Goal: Task Accomplishment & Management: Manage account settings

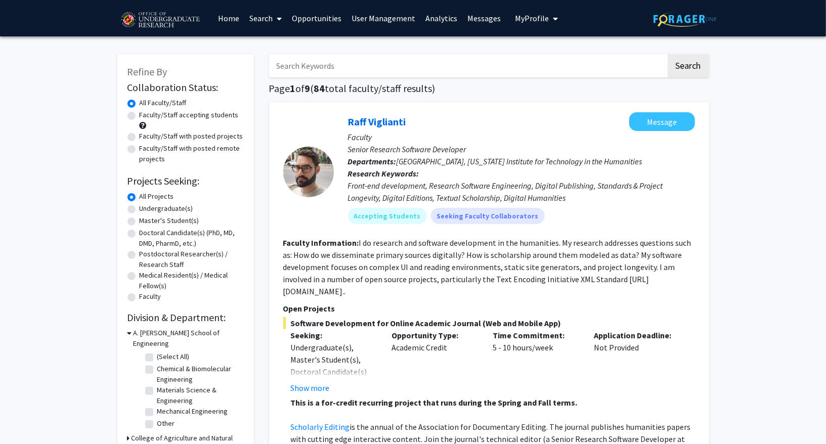
click at [530, 26] on button "My Profile" at bounding box center [536, 18] width 49 height 36
click at [527, 86] on link "Log Out" at bounding box center [567, 90] width 91 height 12
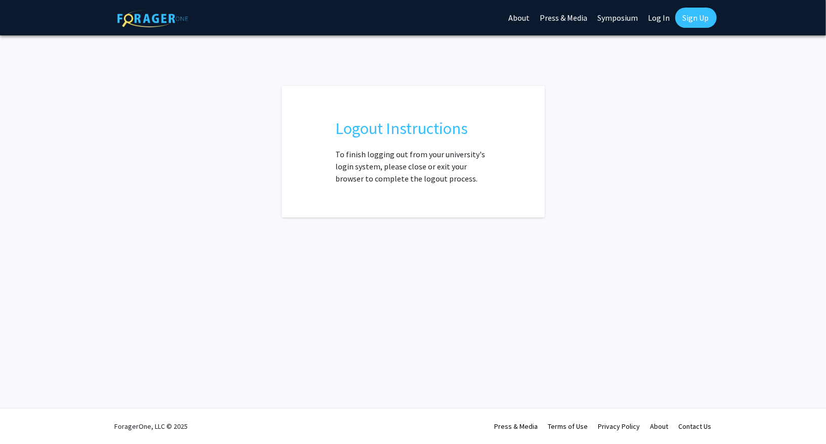
click at [656, 20] on link "Log In" at bounding box center [660, 17] width 32 height 35
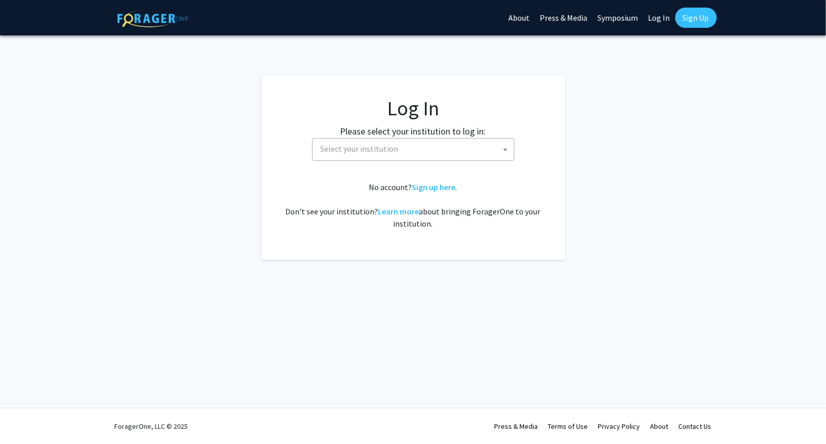
click at [395, 139] on span "Select your institution" at bounding box center [415, 149] width 197 height 21
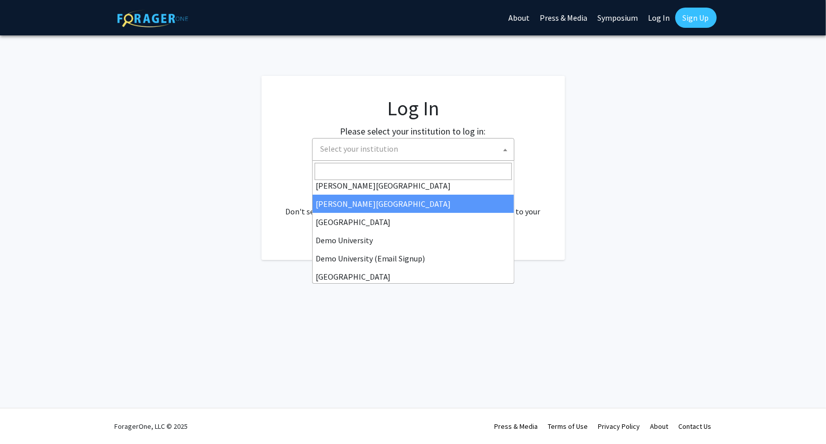
scroll to position [44, 0]
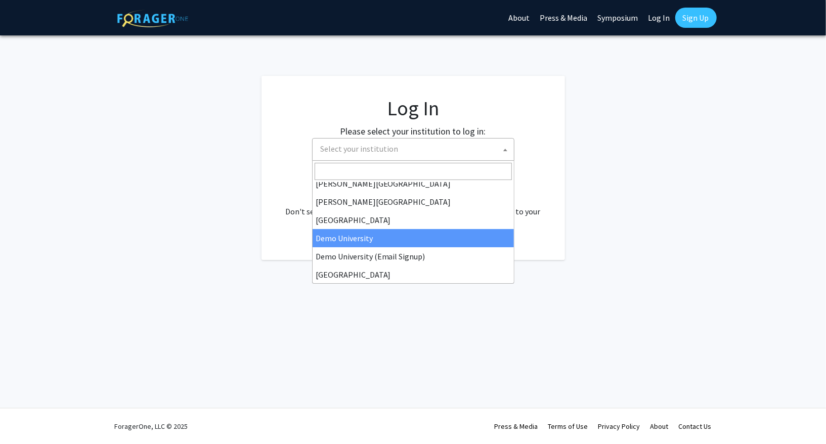
select select "8"
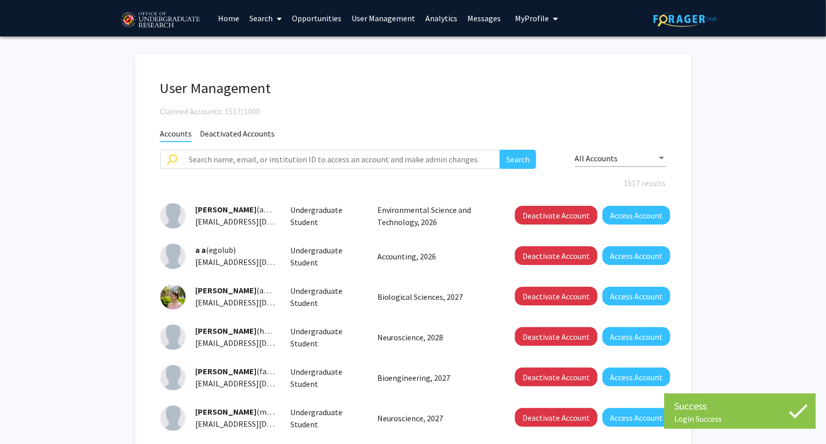
click at [360, 120] on div "User Management Claimed Accounts: 1517/1000 Accounts Deactivated Accounts Searc…" at bounding box center [413, 358] width 557 height 608
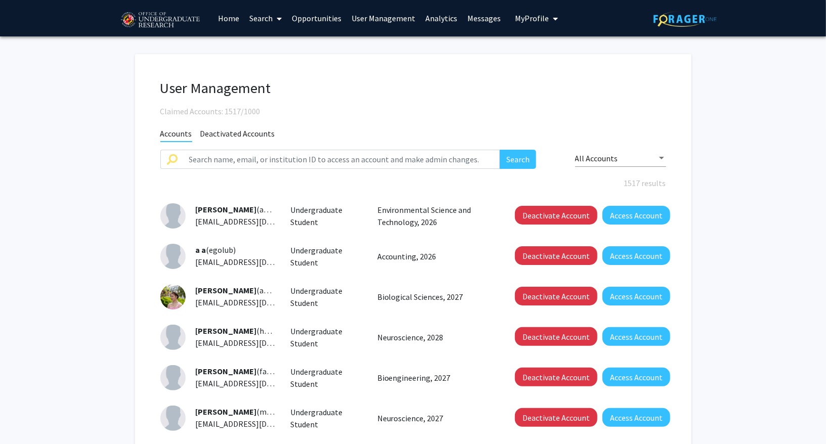
click at [357, 97] on div "User Management Claimed Accounts: 1517/1000" at bounding box center [413, 98] width 521 height 38
click at [442, 15] on link "Analytics" at bounding box center [442, 18] width 42 height 35
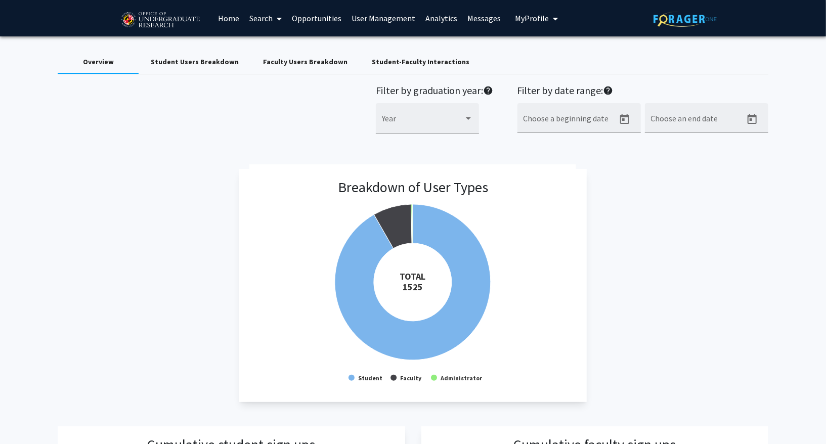
click at [368, 17] on link "User Management" at bounding box center [384, 18] width 74 height 35
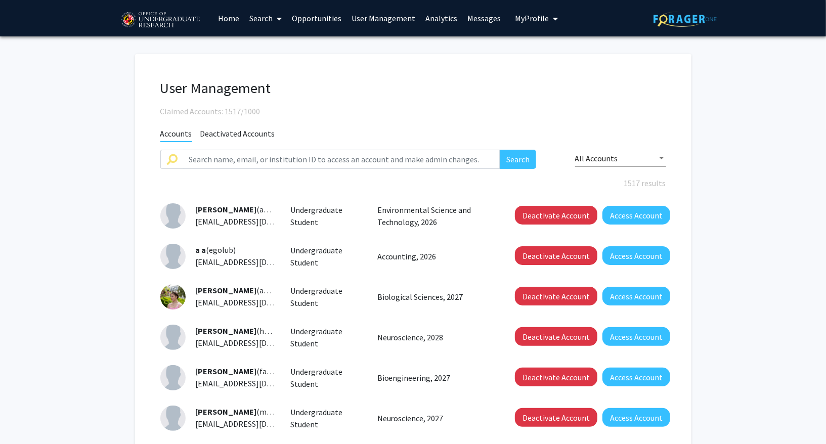
click at [382, 27] on link "User Management" at bounding box center [384, 18] width 74 height 35
click at [378, 20] on link "User Management" at bounding box center [384, 18] width 74 height 35
click at [383, 62] on div "User Management Claimed Accounts: 1517/1000 Accounts Deactivated Accounts Searc…" at bounding box center [413, 358] width 557 height 608
click at [435, 23] on link "Analytics" at bounding box center [442, 18] width 42 height 35
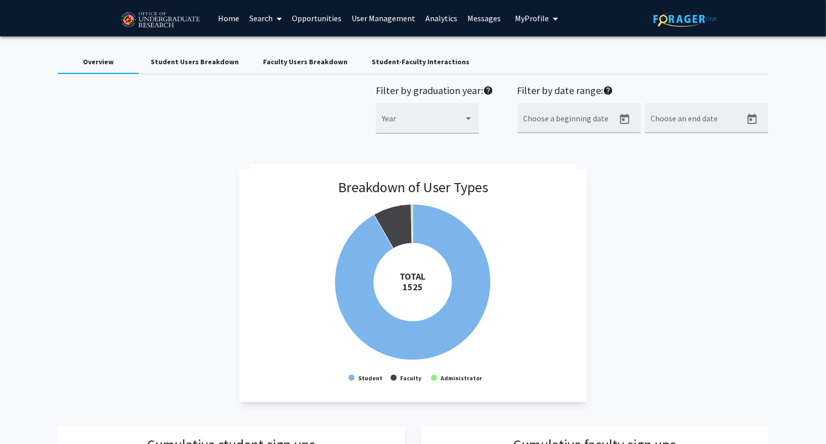
click at [395, 21] on link "User Management" at bounding box center [384, 18] width 74 height 35
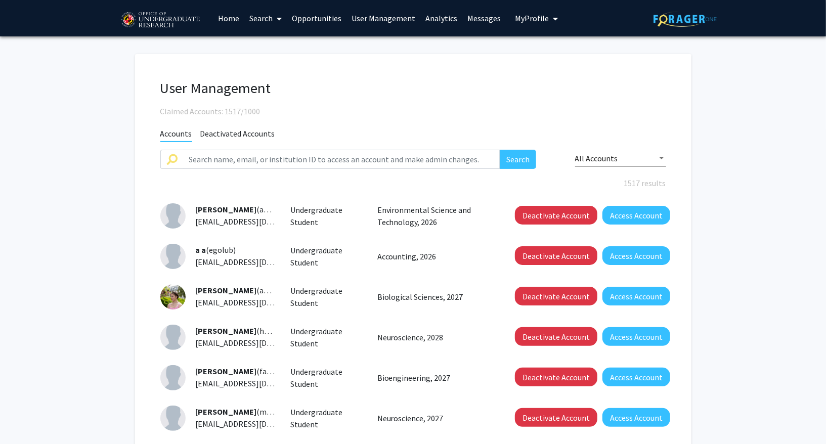
click at [392, 23] on link "User Management" at bounding box center [384, 18] width 74 height 35
click at [435, 21] on link "Analytics" at bounding box center [442, 18] width 42 height 35
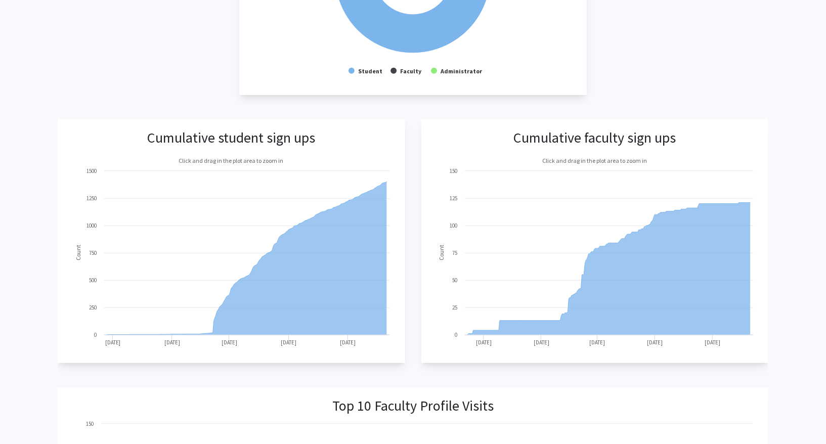
scroll to position [308, 0]
click at [779, 218] on div "Overview Student Users Breakdown Faculty Users Breakdown Student-Faculty Intera…" at bounding box center [413, 429] width 826 height 1400
click at [794, 204] on div "Overview Student Users Breakdown Faculty Users Breakdown Student-Faculty Intera…" at bounding box center [413, 429] width 826 height 1400
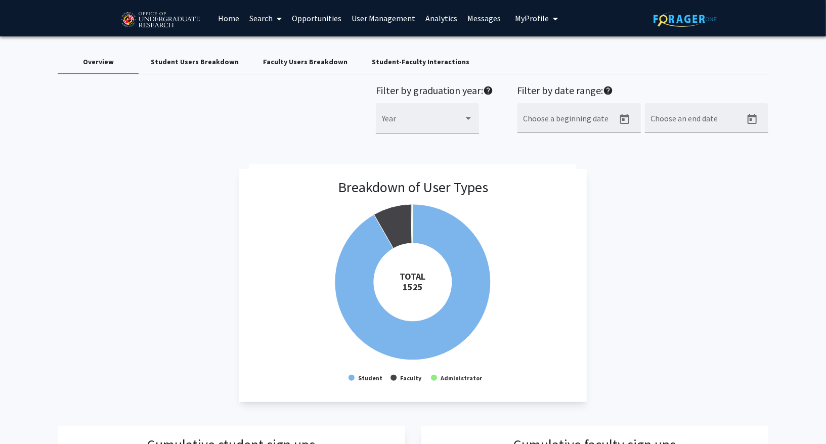
click at [257, 13] on link "Search" at bounding box center [265, 18] width 43 height 35
click at [265, 61] on span "Students" at bounding box center [275, 67] width 62 height 20
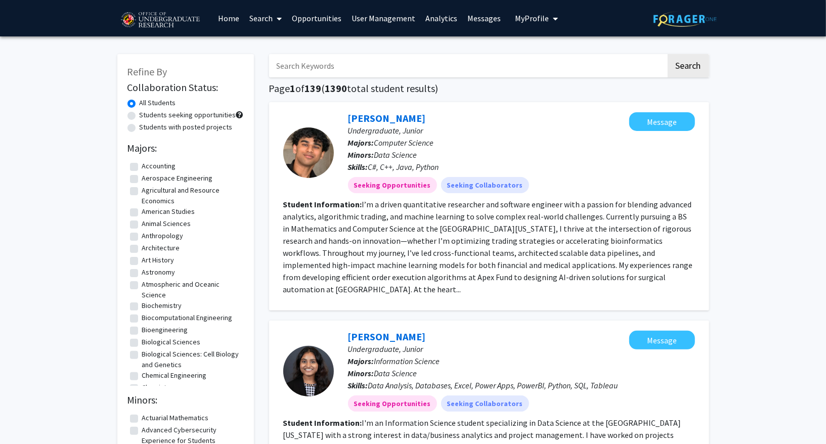
click at [269, 20] on link "Search" at bounding box center [265, 18] width 43 height 35
click at [272, 43] on span "Faculty/Staff" at bounding box center [281, 46] width 74 height 20
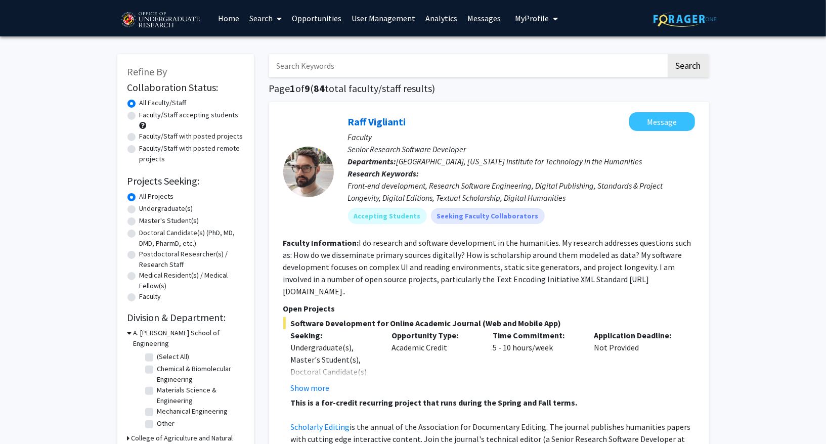
click at [368, 26] on link "User Management" at bounding box center [384, 18] width 74 height 35
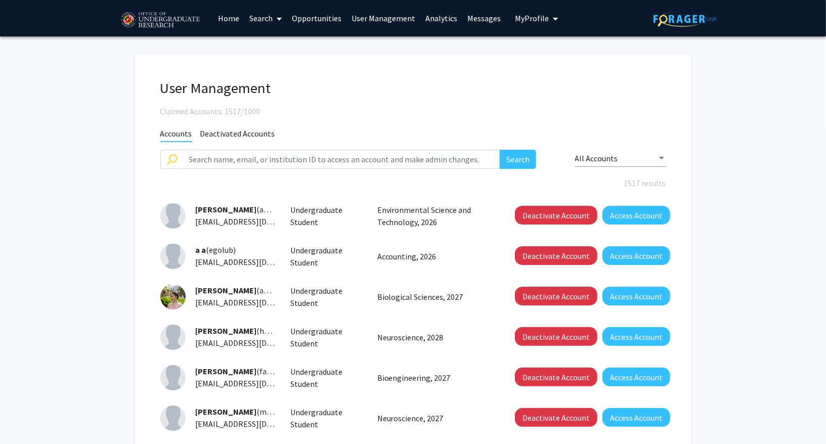
click at [634, 157] on div "All Accounts" at bounding box center [616, 158] width 82 height 9
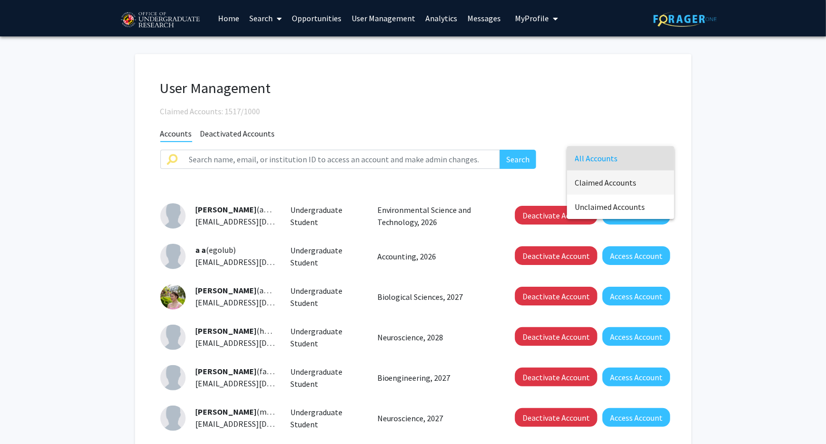
click at [620, 180] on span "Claimed Accounts" at bounding box center [620, 183] width 91 height 24
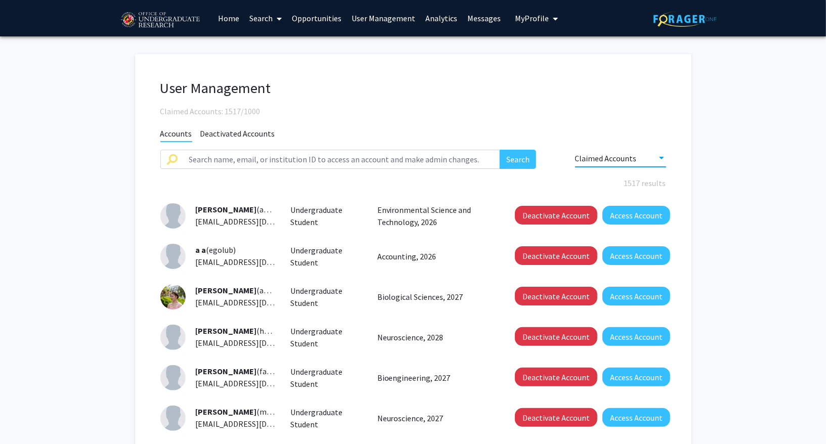
click at [765, 209] on fg-user-management "User Management Claimed Accounts: 1517/1000 Accounts Deactivated Accounts Searc…" at bounding box center [413, 360] width 826 height 648
click at [639, 162] on div "Claimed Accounts" at bounding box center [616, 158] width 82 height 9
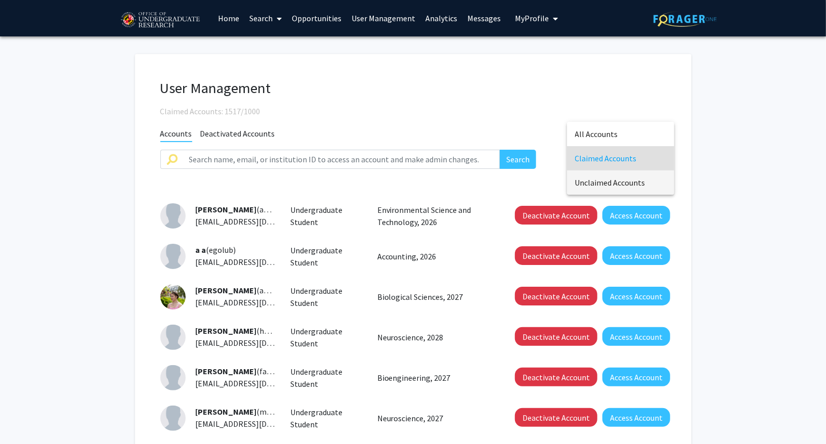
click at [633, 188] on span "Unclaimed Accounts" at bounding box center [620, 183] width 91 height 24
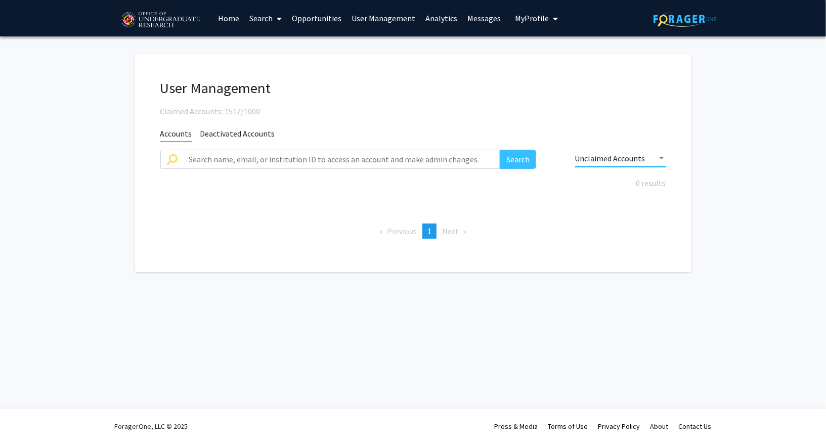
click at [637, 156] on span "Unclaimed Accounts" at bounding box center [610, 158] width 70 height 10
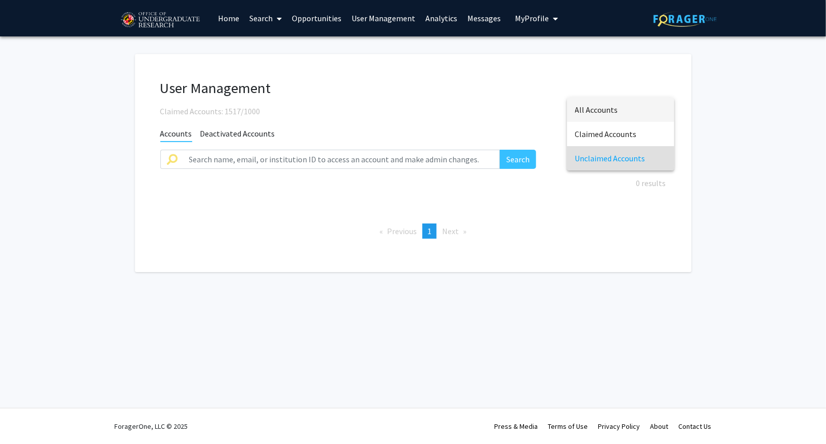
click at [611, 110] on span "All Accounts" at bounding box center [620, 110] width 91 height 24
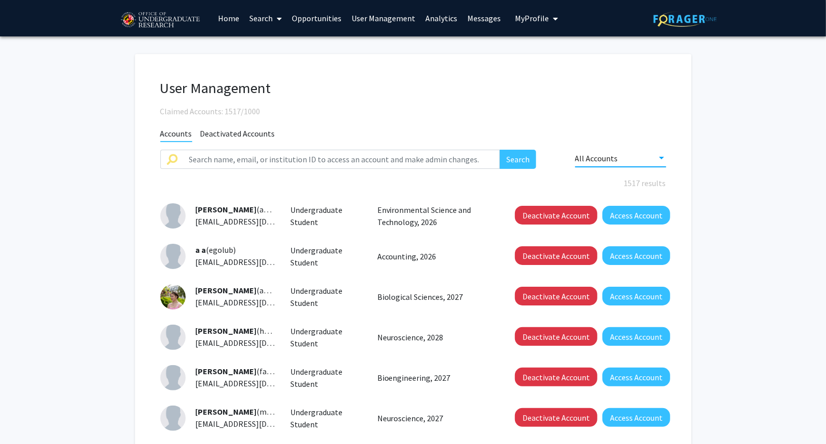
click at [632, 154] on div "All Accounts" at bounding box center [616, 158] width 82 height 9
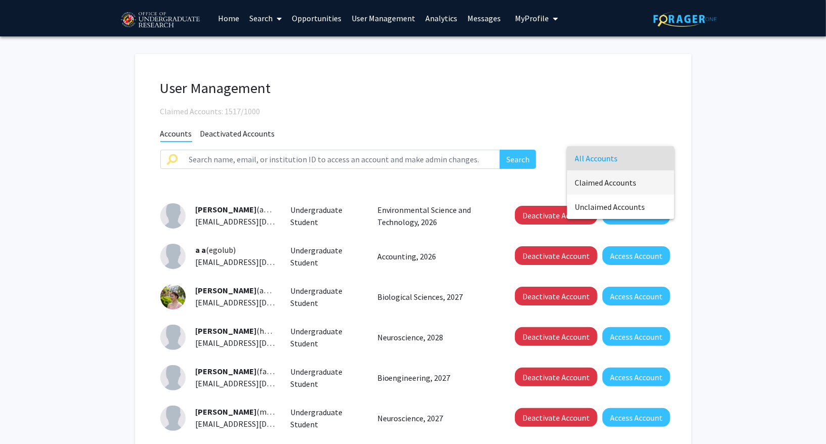
click at [618, 181] on span "Claimed Accounts" at bounding box center [620, 183] width 91 height 24
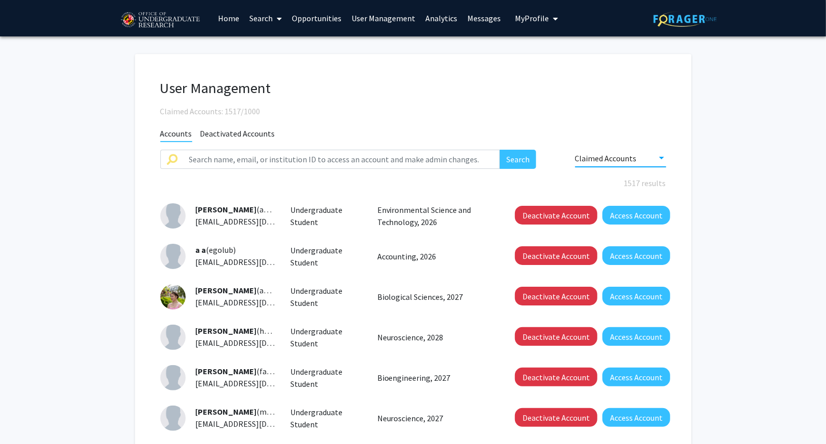
click at [725, 154] on fg-user-management "User Management Claimed Accounts: 1517/1000 Accounts Deactivated Accounts Searc…" at bounding box center [413, 360] width 826 height 648
click at [268, 17] on link "Search" at bounding box center [265, 18] width 43 height 35
click at [270, 39] on span "Faculty/Staff" at bounding box center [281, 46] width 74 height 20
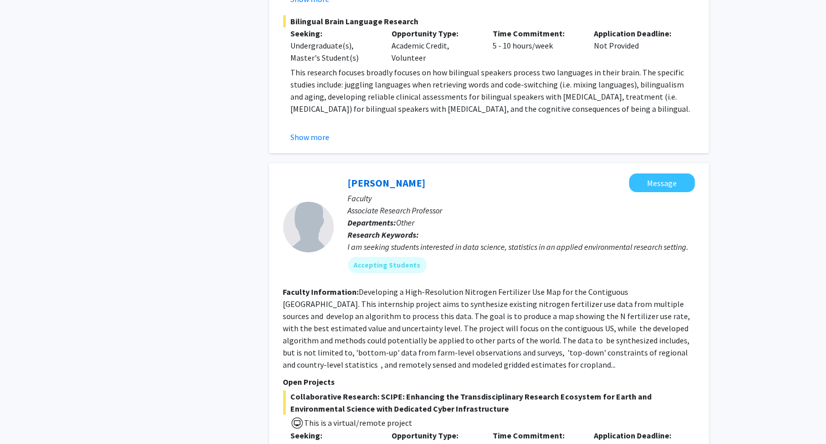
scroll to position [4644, 0]
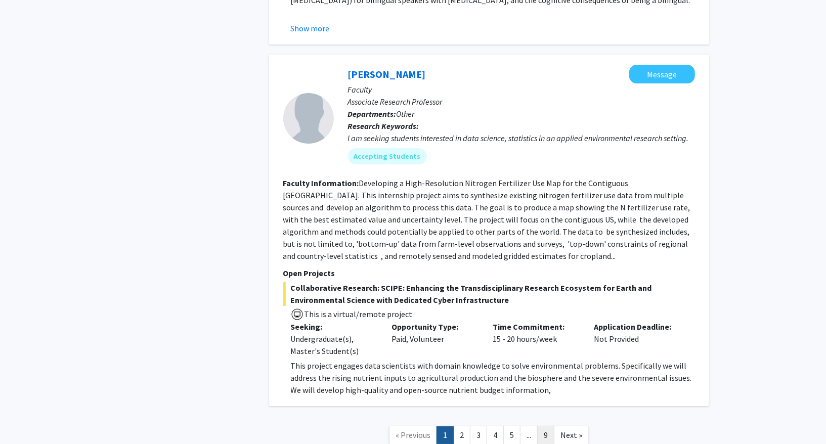
click at [546, 427] on link "9" at bounding box center [545, 436] width 17 height 18
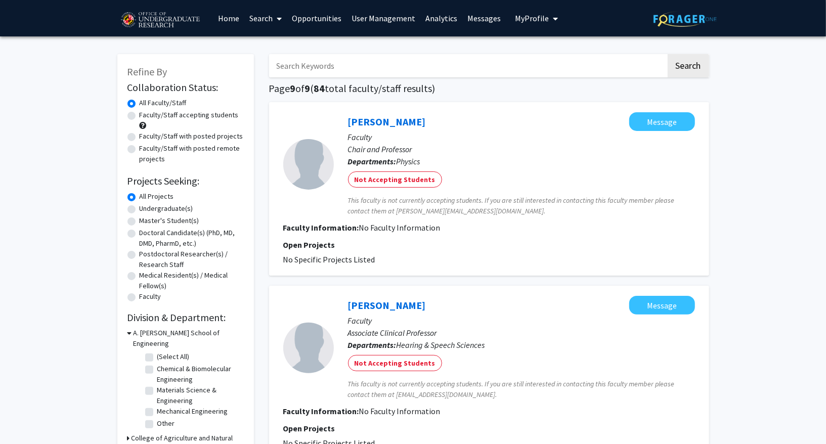
scroll to position [494, 0]
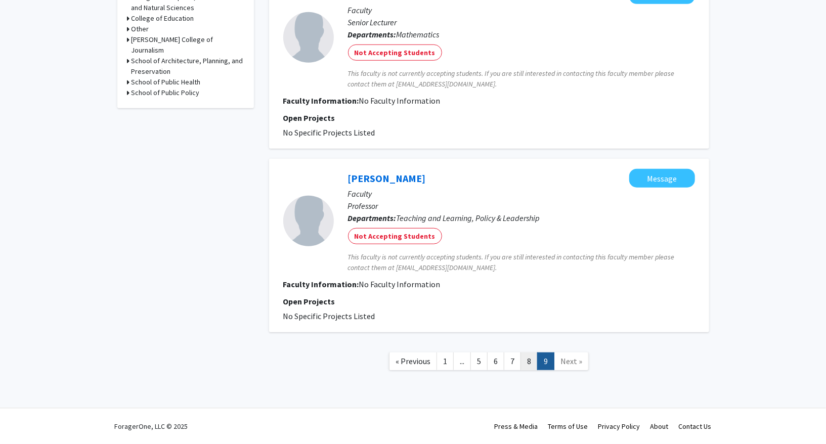
click at [529, 360] on link "8" at bounding box center [529, 362] width 17 height 18
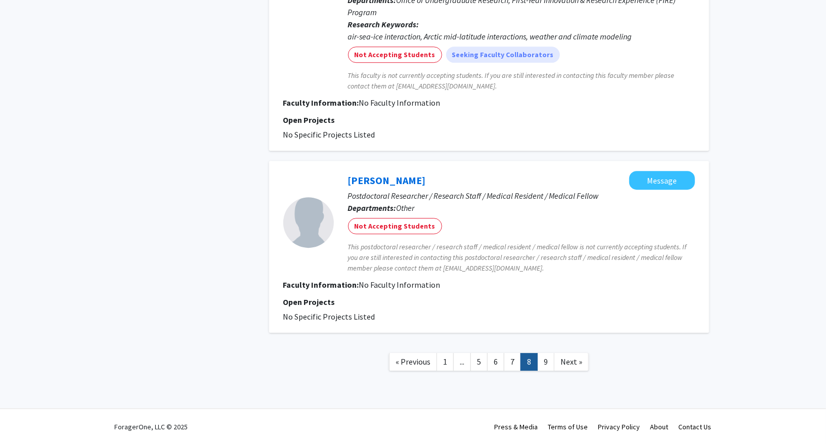
scroll to position [1838, 0]
click at [510, 363] on link "7" at bounding box center [512, 362] width 17 height 18
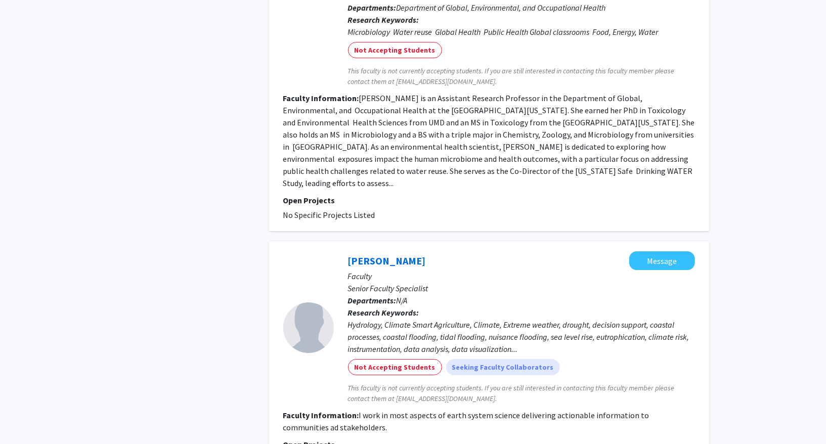
scroll to position [2240, 0]
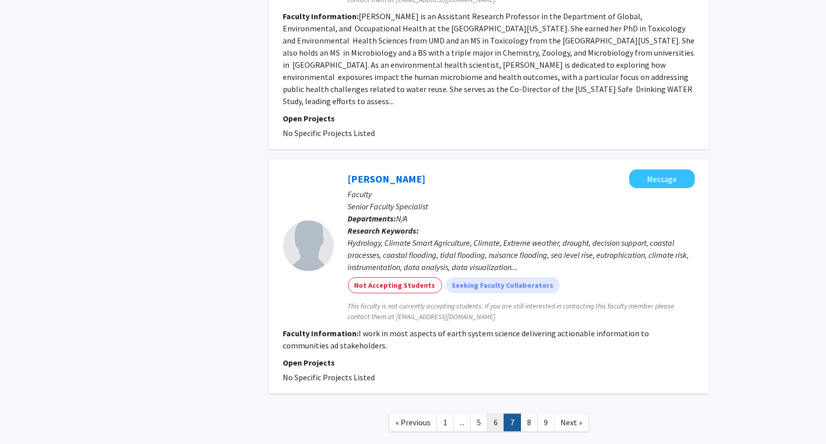
click at [494, 414] on link "6" at bounding box center [495, 423] width 17 height 18
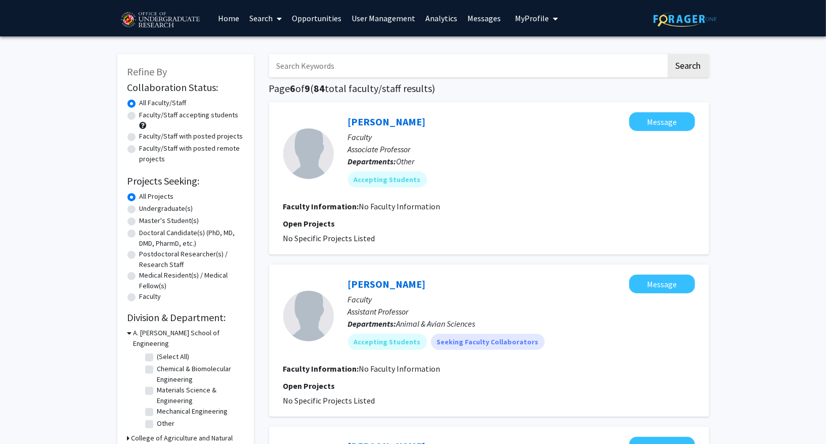
click at [370, 19] on link "User Management" at bounding box center [384, 18] width 74 height 35
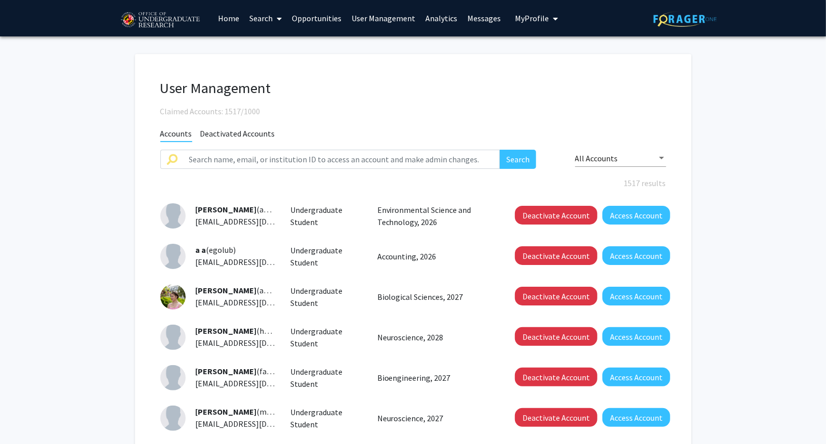
click at [254, 136] on span "Deactivated Accounts" at bounding box center [237, 135] width 75 height 13
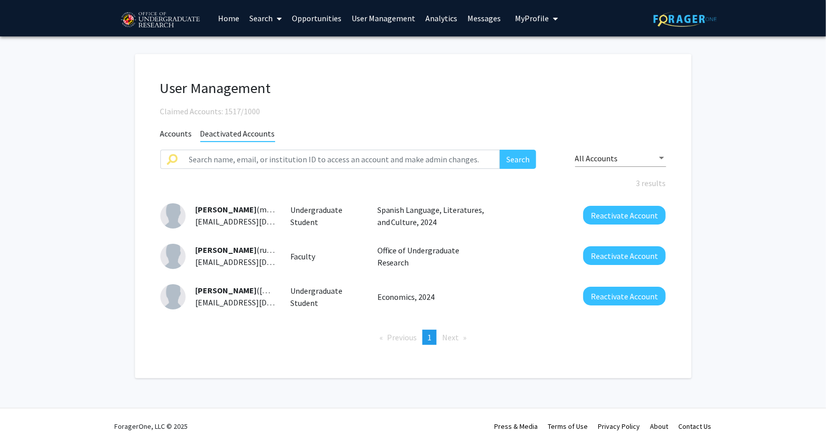
click at [185, 132] on span "Accounts" at bounding box center [176, 135] width 32 height 13
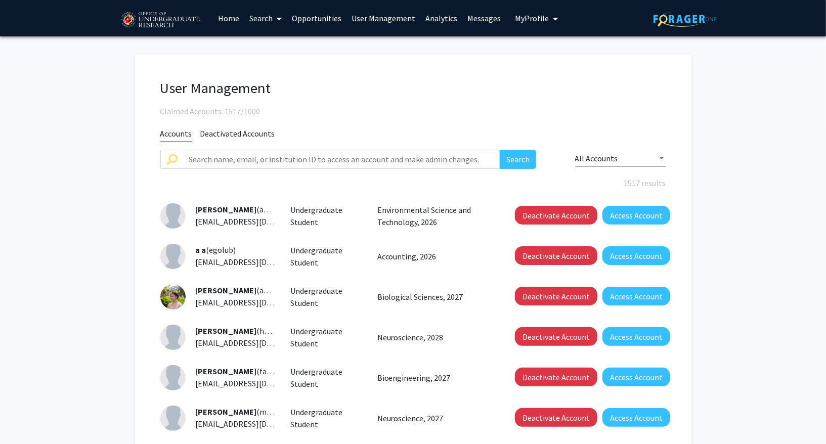
click at [593, 160] on span "All Accounts" at bounding box center [596, 158] width 43 height 10
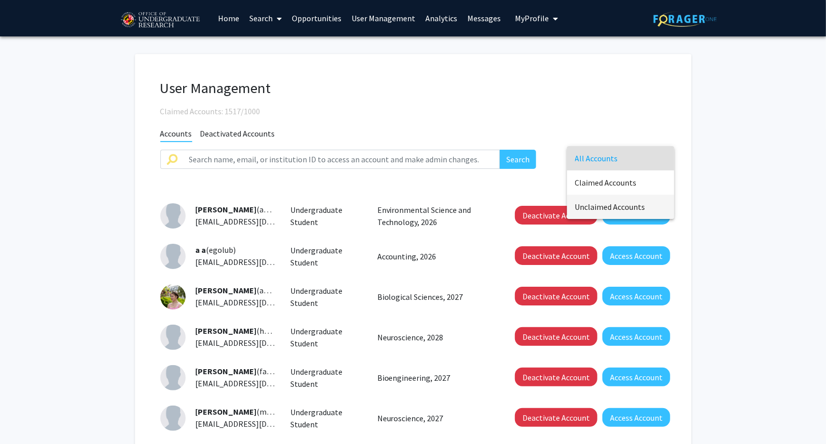
click at [596, 211] on span "Unclaimed Accounts" at bounding box center [620, 207] width 91 height 24
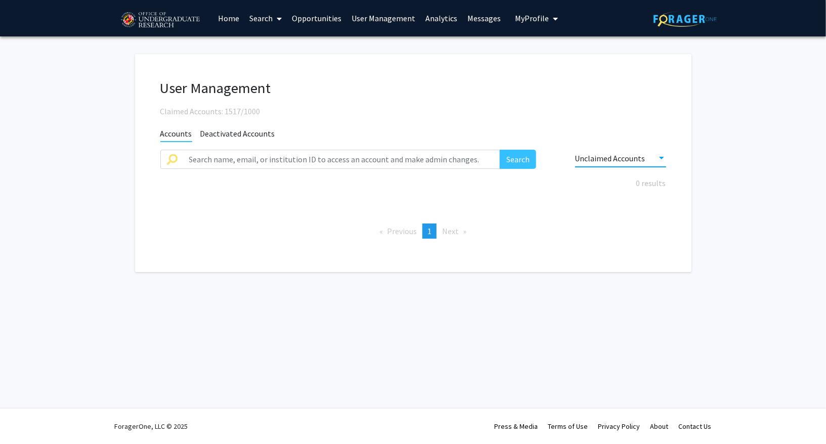
click at [617, 169] on div "Unclaimed Accounts" at bounding box center [620, 160] width 91 height 33
click at [608, 159] on span "Unclaimed Accounts" at bounding box center [610, 158] width 70 height 10
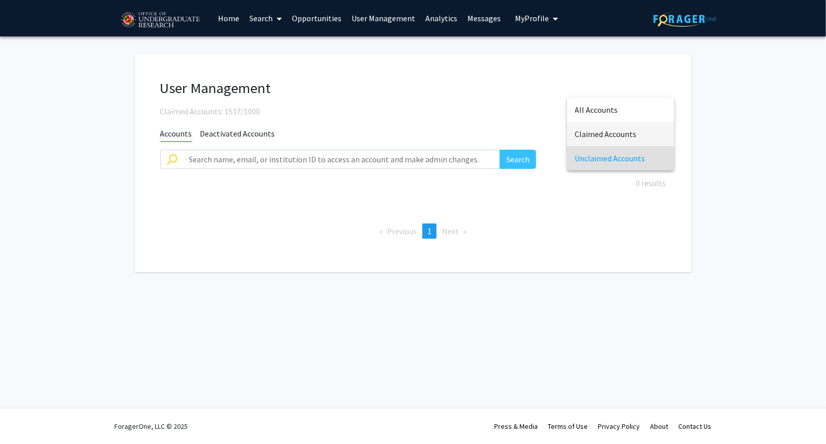
click at [615, 132] on span "Claimed Accounts" at bounding box center [620, 134] width 91 height 24
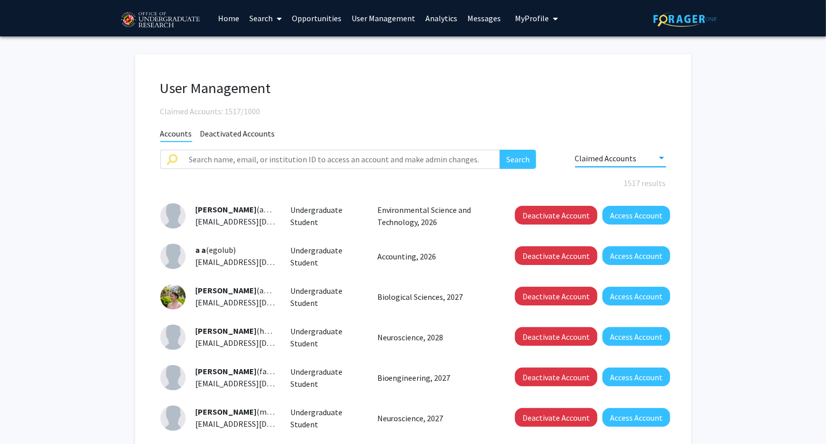
click at [386, 22] on link "User Management" at bounding box center [384, 18] width 74 height 35
click at [443, 17] on link "Analytics" at bounding box center [442, 18] width 42 height 35
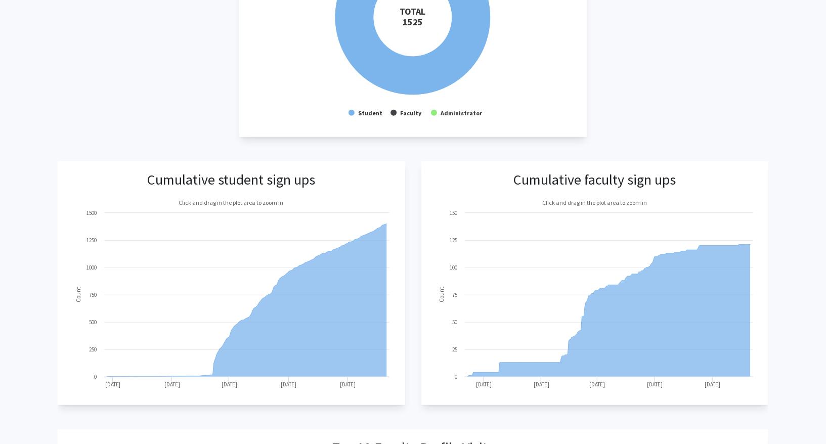
scroll to position [260, 0]
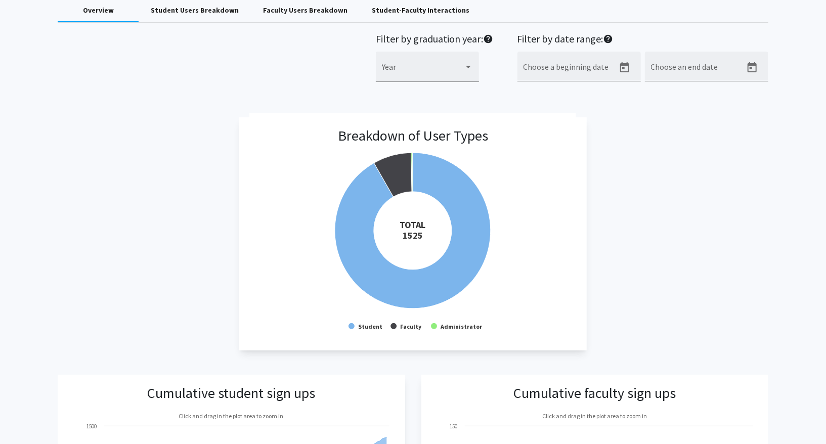
scroll to position [0, 0]
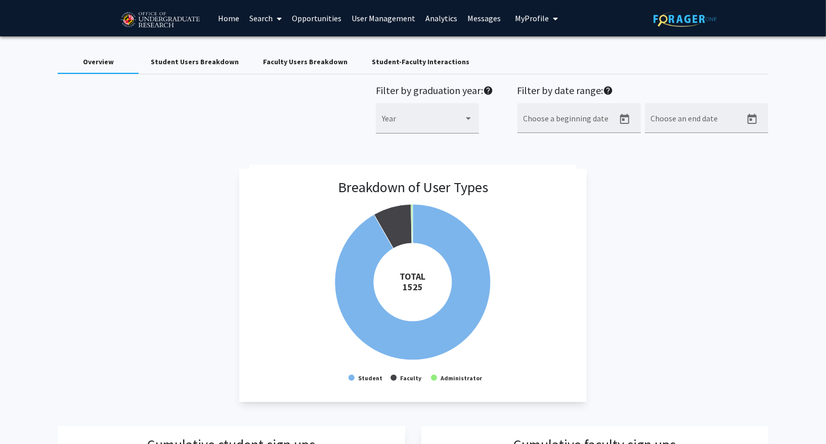
click at [264, 20] on link "Search" at bounding box center [265, 18] width 43 height 35
click at [267, 42] on span "Faculty/Staff" at bounding box center [281, 46] width 74 height 20
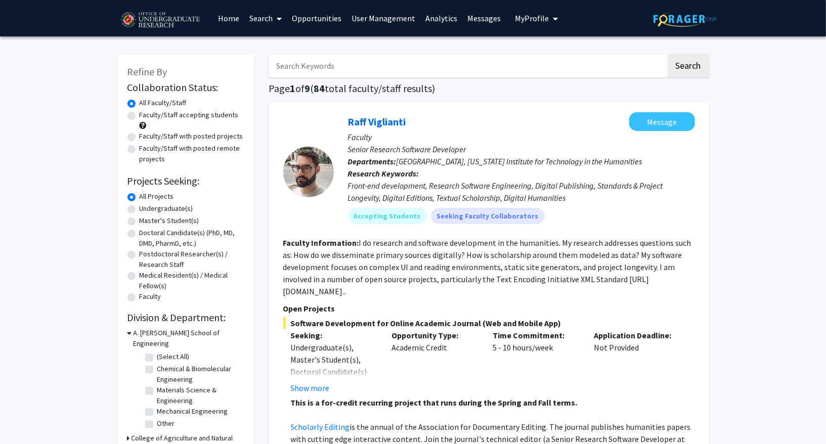
click at [387, 16] on link "User Management" at bounding box center [384, 18] width 74 height 35
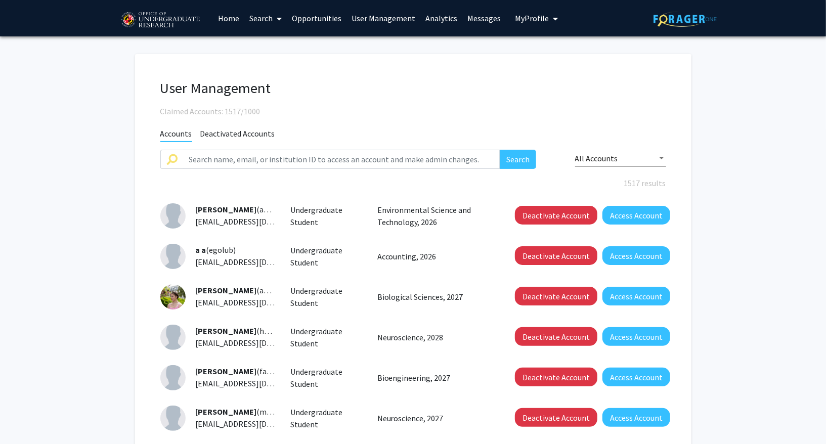
click at [614, 167] on div "All Accounts" at bounding box center [620, 160] width 91 height 33
click at [633, 72] on div "User Management Claimed Accounts: 1517/1000 Accounts Deactivated Accounts Searc…" at bounding box center [413, 358] width 557 height 608
